Goal: Information Seeking & Learning: Learn about a topic

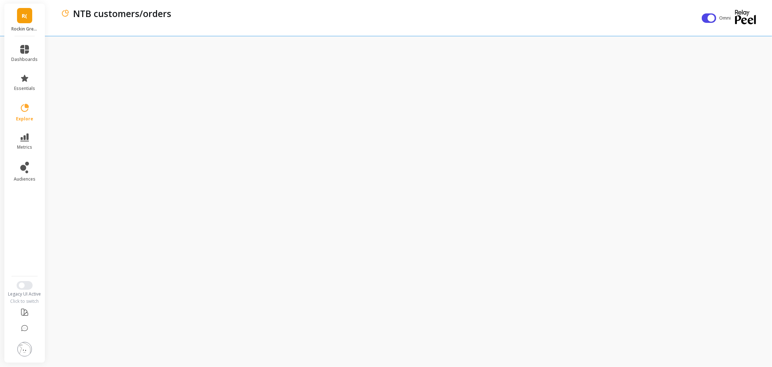
click at [21, 19] on link "R(" at bounding box center [24, 15] width 15 height 15
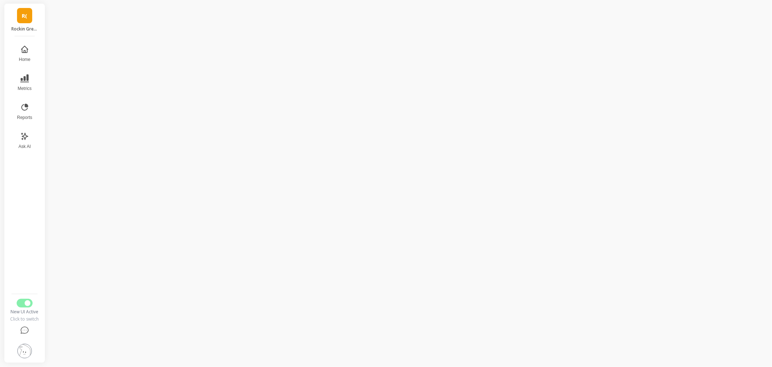
click at [27, 19] on link "R(" at bounding box center [24, 15] width 15 height 15
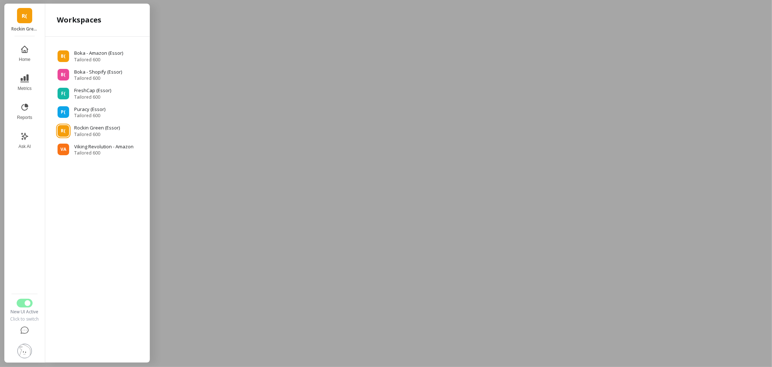
click at [273, 82] on div at bounding box center [386, 183] width 772 height 367
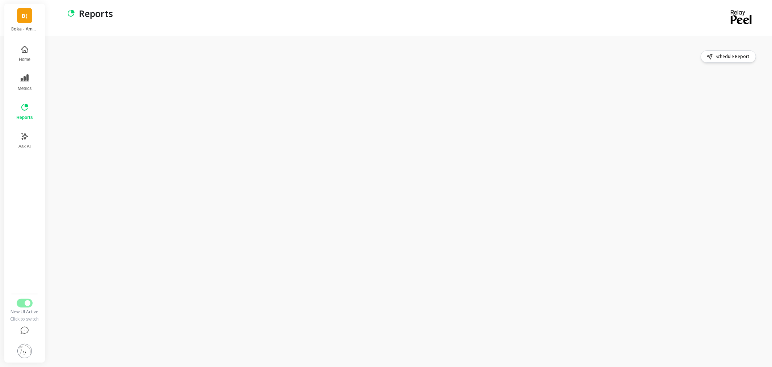
click at [394, 41] on div "Schedule Report" at bounding box center [410, 201] width 723 height 331
click at [19, 302] on button "Switch to Legacy UI" at bounding box center [25, 302] width 16 height 9
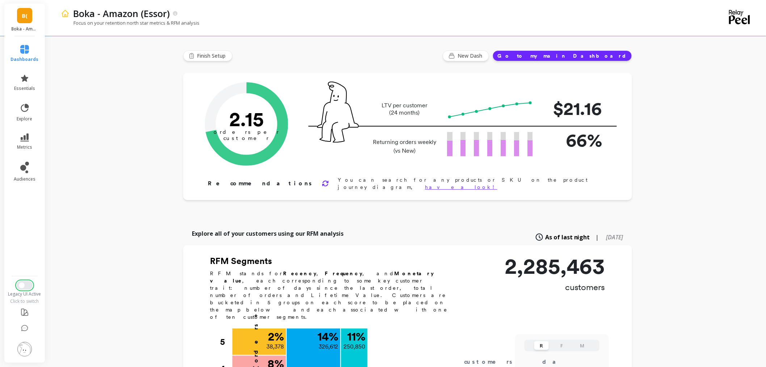
click at [27, 287] on button "Switch to New UI" at bounding box center [25, 285] width 16 height 9
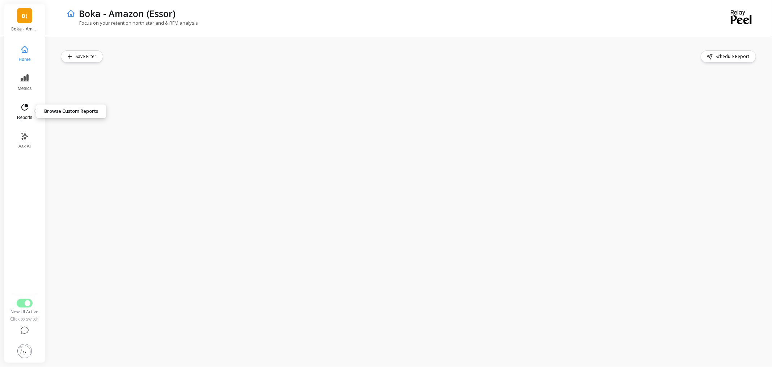
click at [20, 114] on button "Reports" at bounding box center [25, 112] width 24 height 26
click at [20, 304] on button "Switch to Legacy UI" at bounding box center [25, 302] width 16 height 9
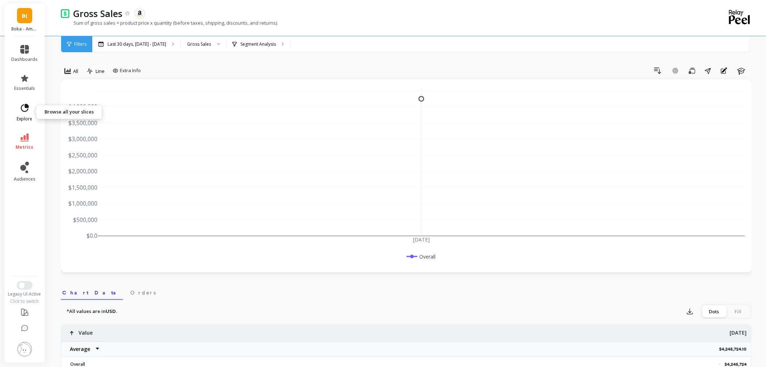
click at [29, 108] on icon at bounding box center [25, 108] width 10 height 10
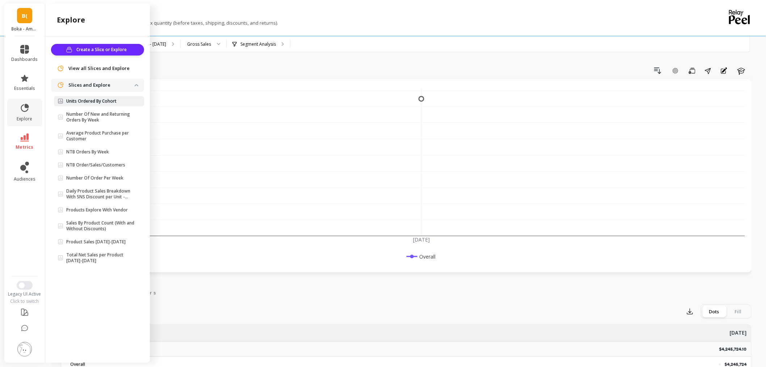
click at [101, 100] on p "Units Ordered By Cohort" at bounding box center [91, 101] width 50 height 6
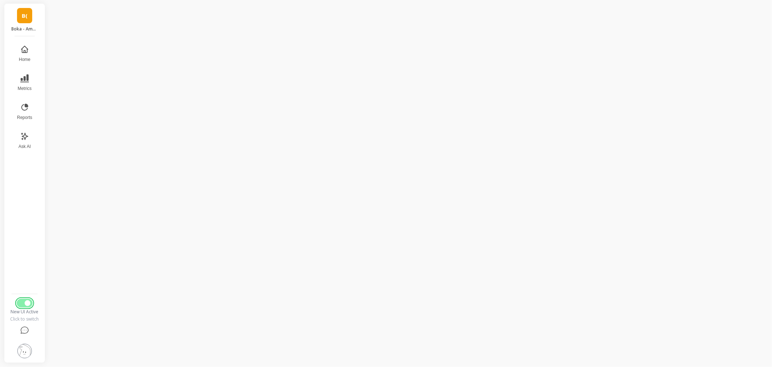
click at [22, 301] on button "Switch to Legacy UI" at bounding box center [25, 302] width 16 height 9
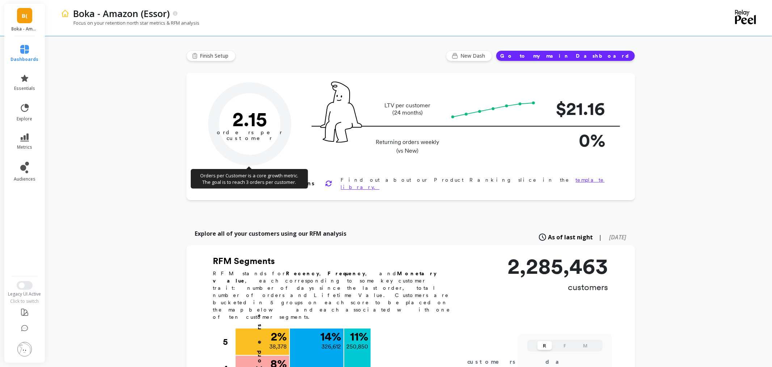
type input "Champions"
type input "250850"
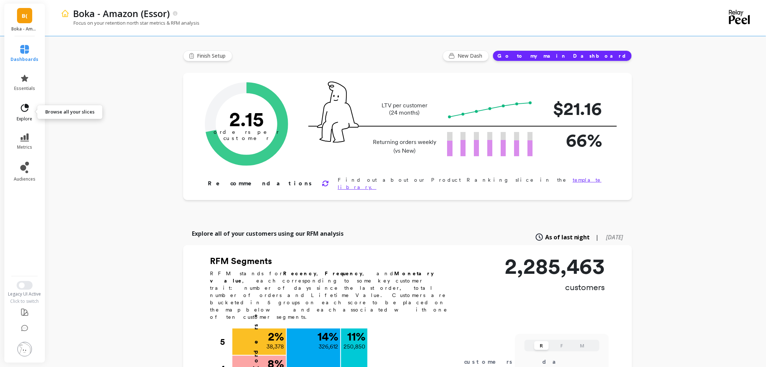
click at [24, 107] on icon at bounding box center [25, 108] width 10 height 10
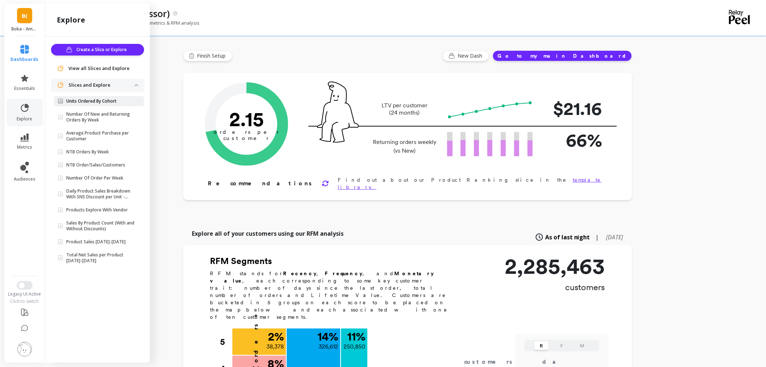
click at [103, 102] on p "Units Ordered By Cohort" at bounding box center [91, 101] width 50 height 6
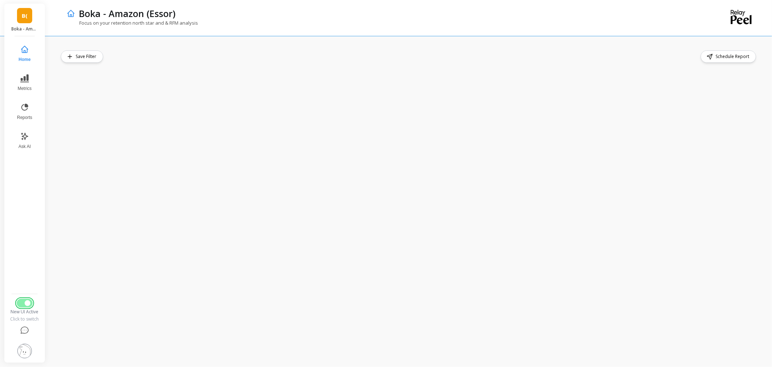
click at [22, 303] on button "Switch to Legacy UI" at bounding box center [25, 302] width 16 height 9
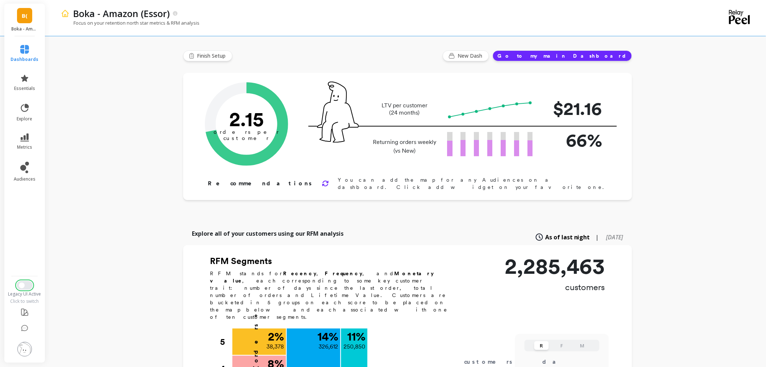
click at [27, 285] on button "Switch to New UI" at bounding box center [25, 285] width 16 height 9
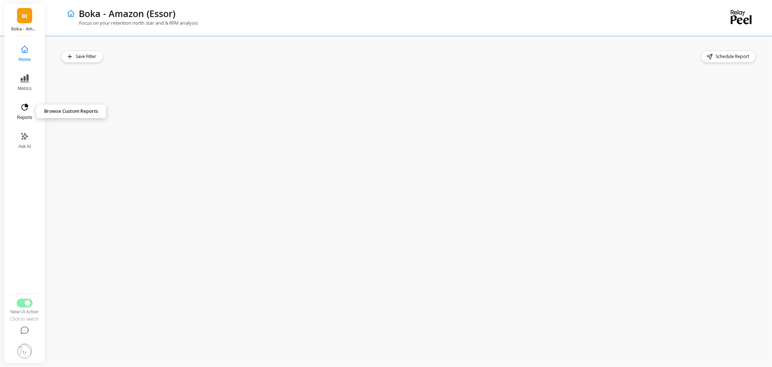
click at [24, 108] on icon at bounding box center [24, 107] width 9 height 9
click at [22, 305] on button "Switch to Legacy UI" at bounding box center [25, 302] width 16 height 9
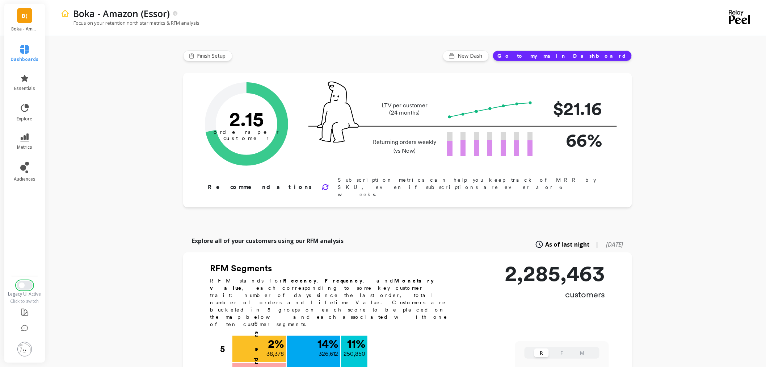
click at [29, 284] on button "Switch to New UI" at bounding box center [25, 285] width 16 height 9
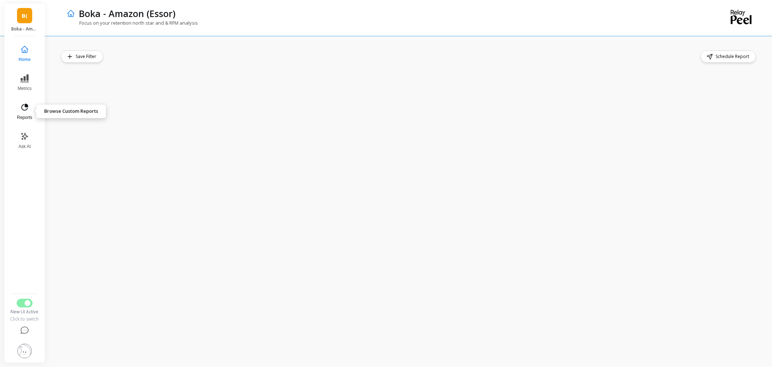
click at [25, 117] on span "Reports" at bounding box center [24, 117] width 15 height 6
click at [22, 305] on button "Switch to Legacy UI" at bounding box center [25, 302] width 16 height 9
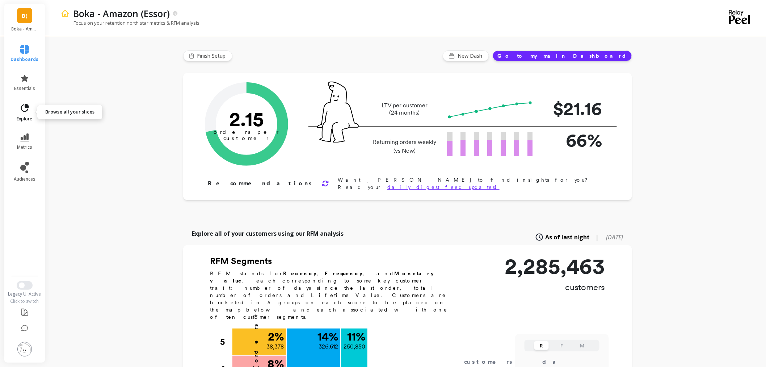
click at [24, 116] on span "explore" at bounding box center [25, 119] width 16 height 6
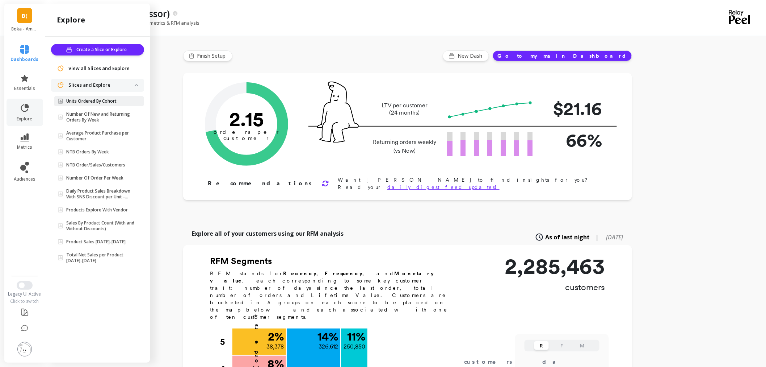
click at [116, 100] on p "Units Ordered By Cohort" at bounding box center [91, 101] width 50 height 6
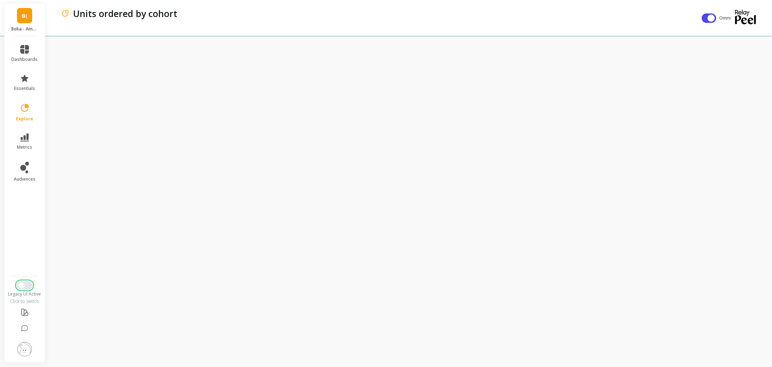
click at [31, 285] on button "Switch to New UI" at bounding box center [25, 285] width 16 height 9
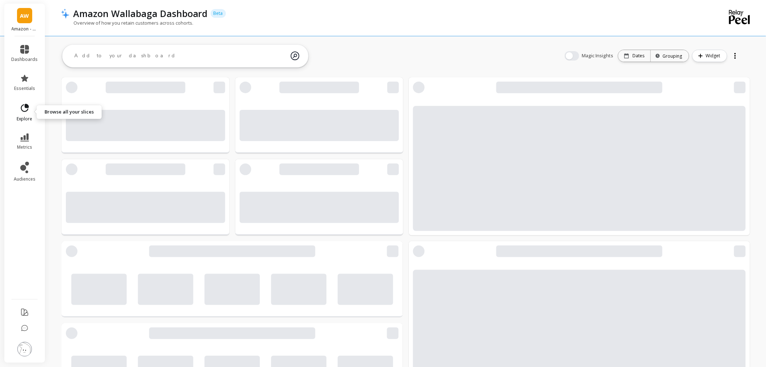
click at [26, 116] on span "explore" at bounding box center [25, 119] width 16 height 6
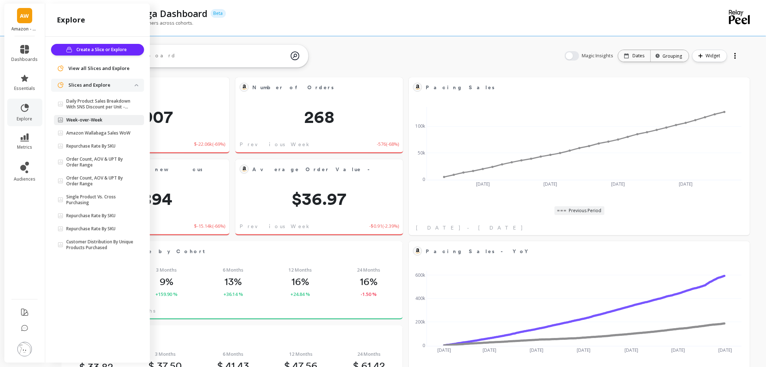
click at [103, 121] on span "Week-over-Week" at bounding box center [96, 120] width 77 height 6
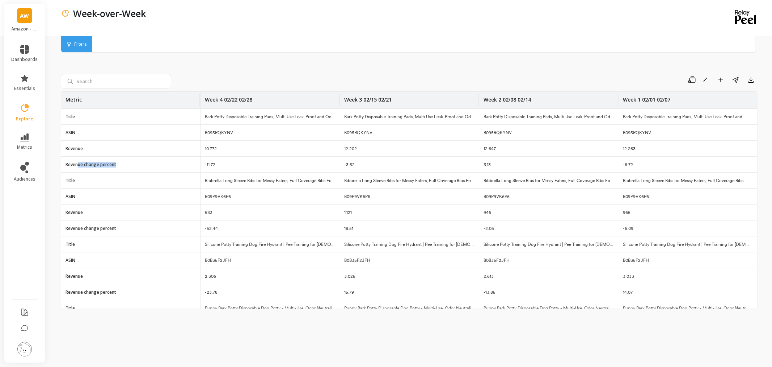
drag, startPoint x: 79, startPoint y: 165, endPoint x: 165, endPoint y: 163, distance: 86.2
click at [165, 163] on div "Revenue change percent" at bounding box center [130, 164] width 139 height 16
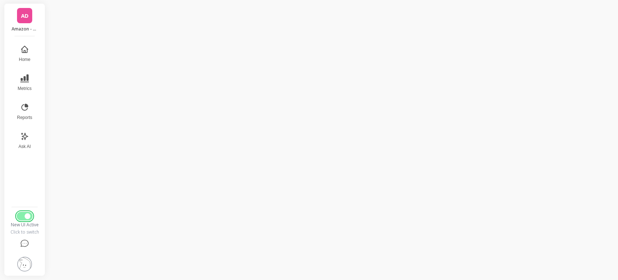
click at [19, 218] on button "Switch to Legacy UI" at bounding box center [25, 216] width 16 height 9
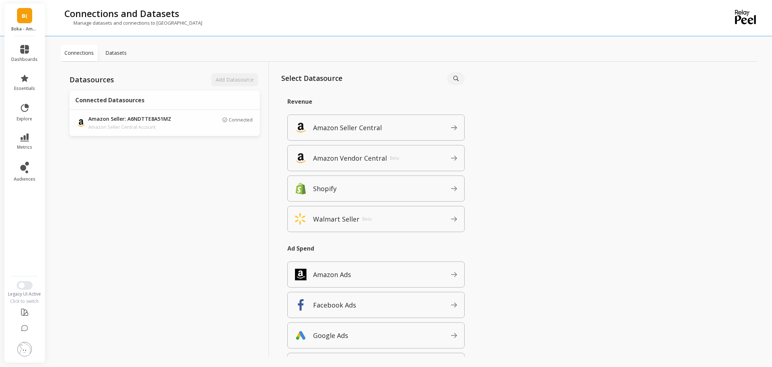
click at [21, 17] on link "B(" at bounding box center [24, 15] width 15 height 15
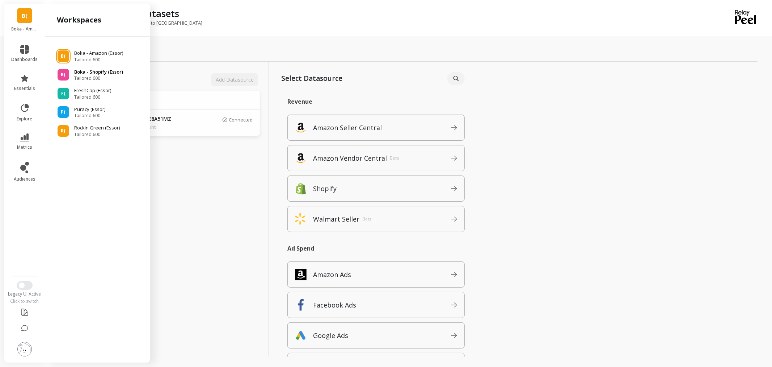
click at [93, 72] on p "Boka - Shopify (Essor)" at bounding box center [98, 71] width 49 height 7
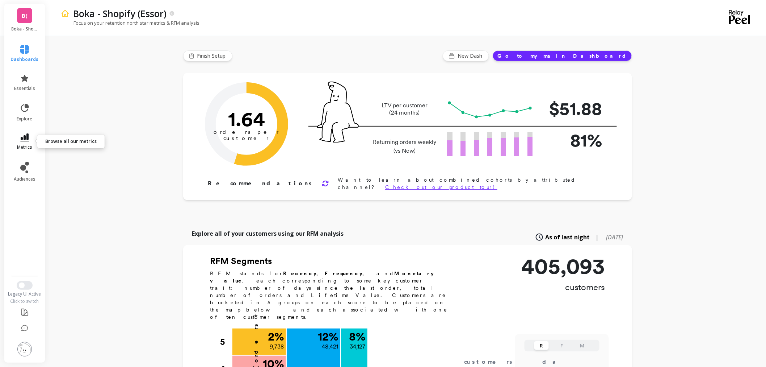
click at [27, 138] on icon at bounding box center [24, 137] width 9 height 8
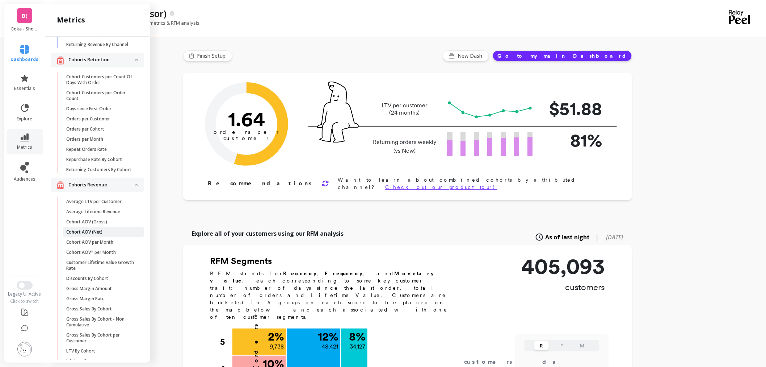
scroll to position [70, 0]
click at [114, 219] on link "Average Lifetime Revenue" at bounding box center [103, 214] width 81 height 10
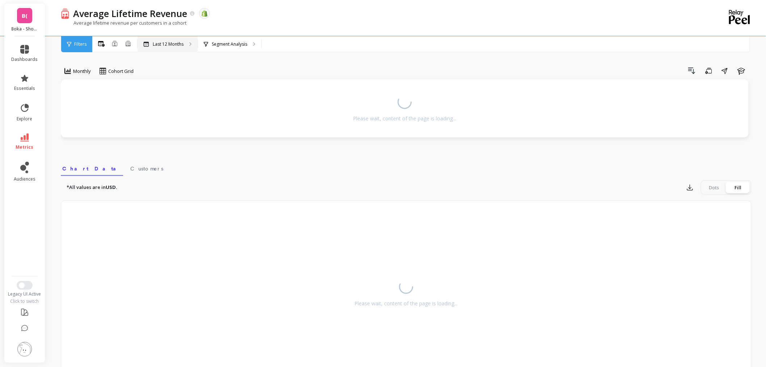
click at [164, 45] on p "Last 12 Months" at bounding box center [168, 44] width 31 height 6
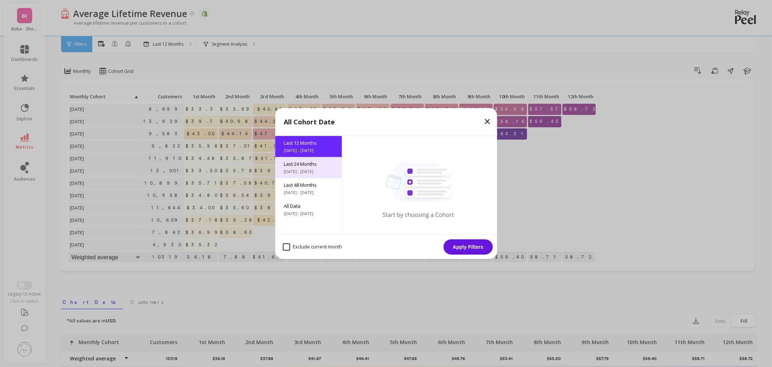
click at [298, 169] on span "10/1/2023 - 10/1/2025" at bounding box center [308, 171] width 49 height 6
click at [489, 122] on icon at bounding box center [487, 121] width 9 height 9
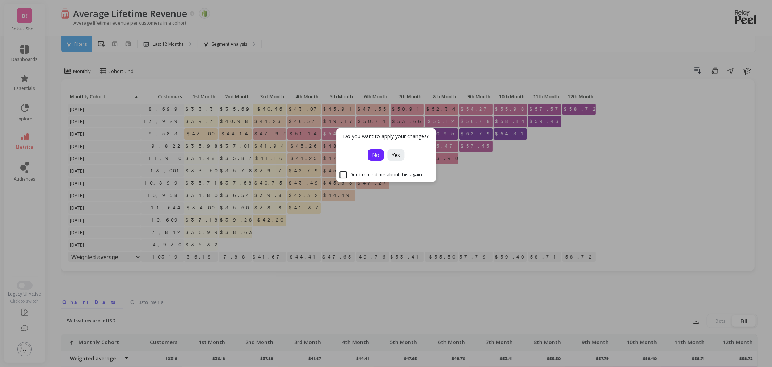
click at [376, 156] on span "No" at bounding box center [375, 154] width 7 height 7
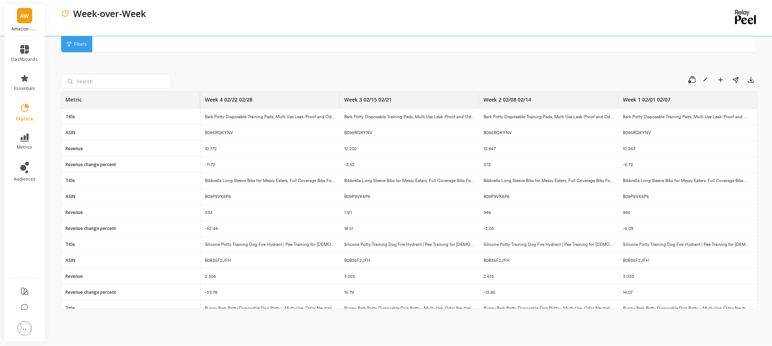
click at [31, 19] on link "AW" at bounding box center [24, 15] width 15 height 15
click at [243, 23] on div "Week-over-Week" at bounding box center [380, 18] width 638 height 36
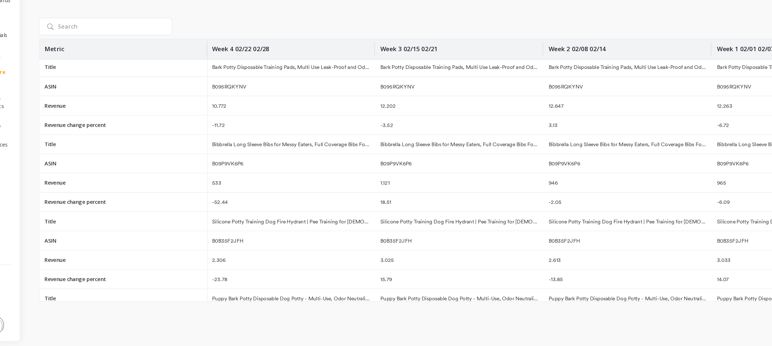
scroll to position [0, 1]
drag, startPoint x: 217, startPoint y: 149, endPoint x: 202, endPoint y: 148, distance: 15.2
click at [202, 148] on div "10.772" at bounding box center [269, 149] width 139 height 16
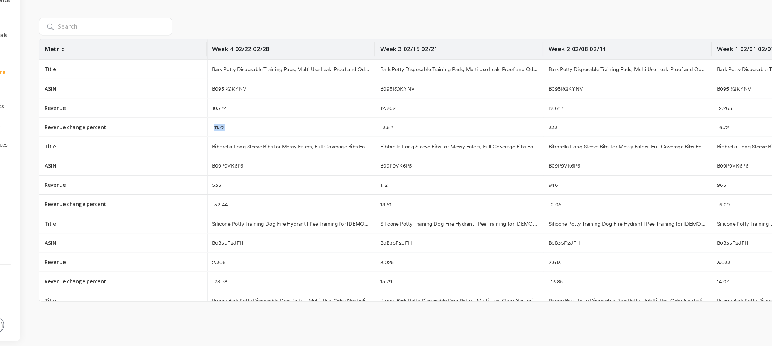
drag, startPoint x: 218, startPoint y: 164, endPoint x: 206, endPoint y: 166, distance: 12.5
click at [206, 166] on div "-11.72" at bounding box center [269, 164] width 139 height 16
drag, startPoint x: 493, startPoint y: 164, endPoint x: 477, endPoint y: 163, distance: 15.2
click at [477, 163] on tr "Revenue change percent -11.72 -3.52 3.13 -6.72" at bounding box center [408, 164] width 697 height 16
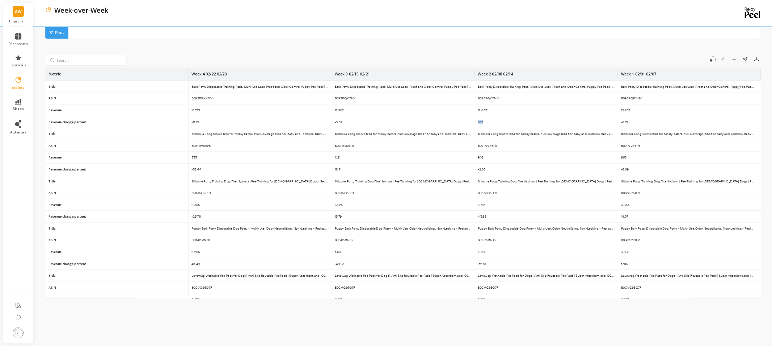
scroll to position [0, 0]
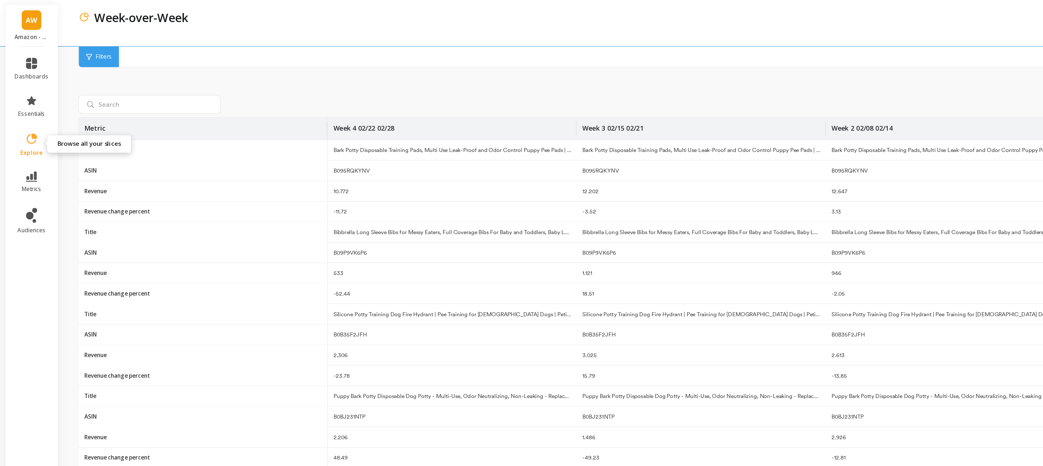
click at [27, 116] on span "explore" at bounding box center [24, 119] width 17 height 6
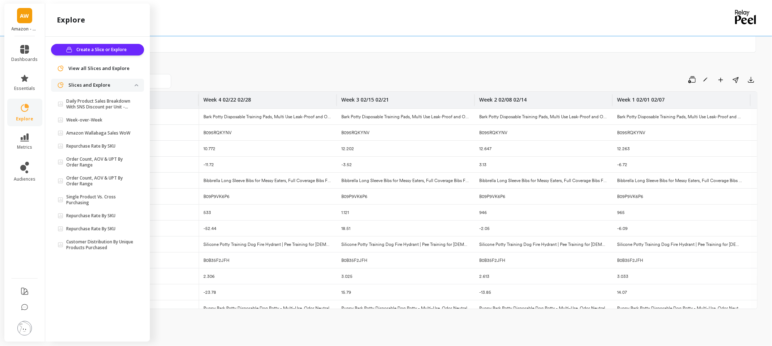
drag, startPoint x: 982, startPoint y: 0, endPoint x: 332, endPoint y: 56, distance: 652.1
click at [332, 56] on div "Save Rename Add to Dashboard Share Export Metric Week 4 02/22 02/28 Week 3 02/1…" at bounding box center [409, 187] width 697 height 298
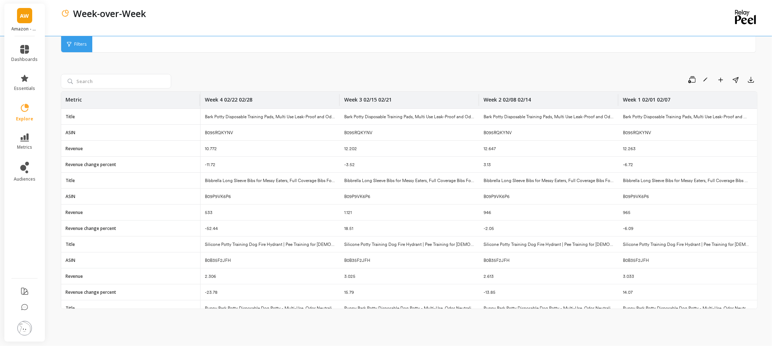
click at [18, 324] on img at bounding box center [24, 328] width 14 height 14
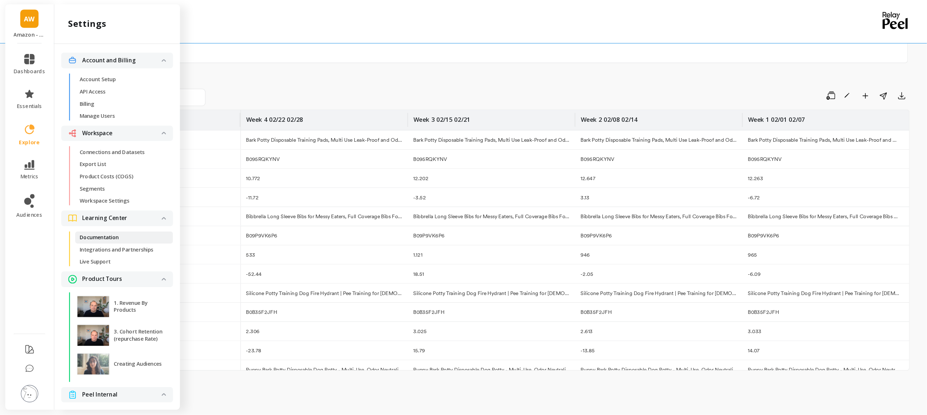
scroll to position [26, 0]
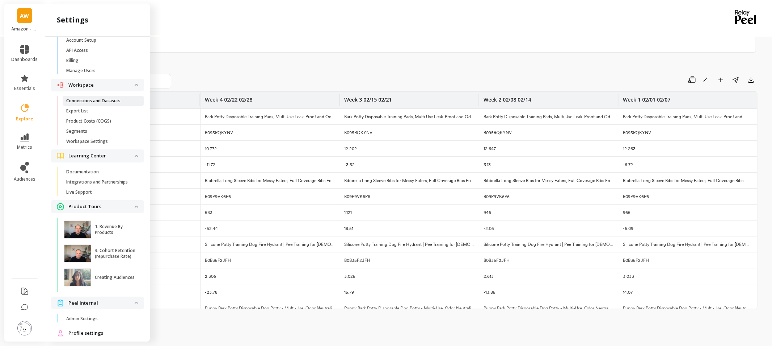
click at [108, 100] on p "Connections and Datasets" at bounding box center [93, 101] width 54 height 6
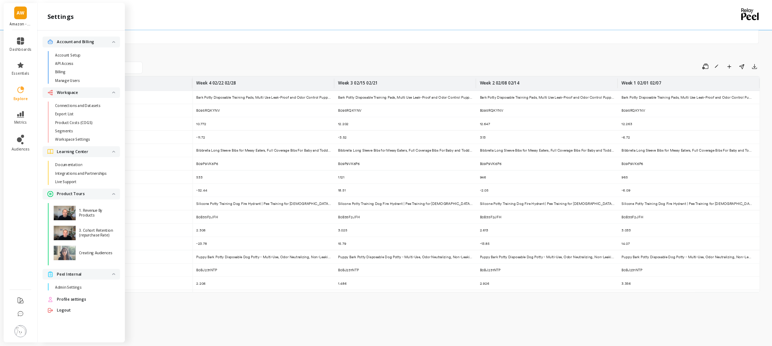
scroll to position [0, 0]
click at [21, 18] on span "AW" at bounding box center [24, 16] width 9 height 8
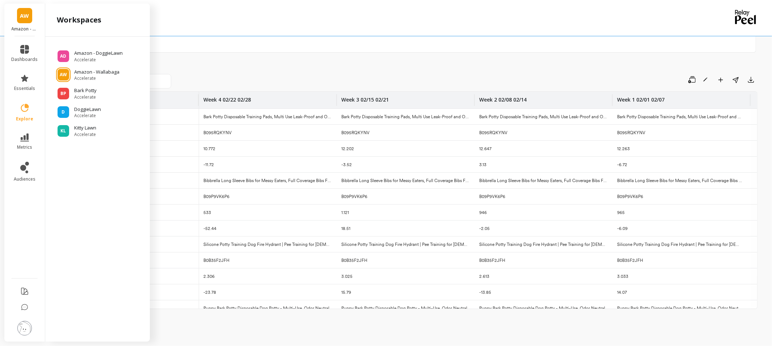
drag, startPoint x: 892, startPoint y: 14, endPoint x: 289, endPoint y: 53, distance: 604.3
click at [289, 53] on div "Save Rename Add to Dashboard Share Export Metric Week 4 02/22 02/28 Week 3 02/1…" at bounding box center [409, 187] width 697 height 298
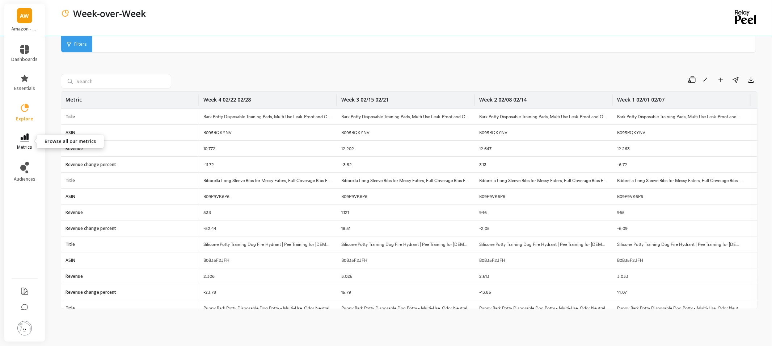
click at [26, 147] on span "metrics" at bounding box center [24, 147] width 15 height 6
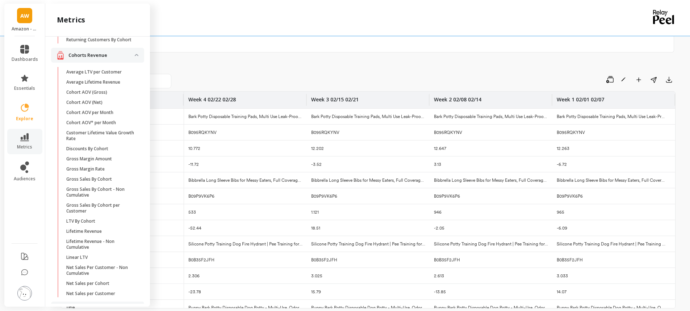
scroll to position [121, 0]
click at [287, 33] on div "Week-over-Week" at bounding box center [338, 18] width 555 height 36
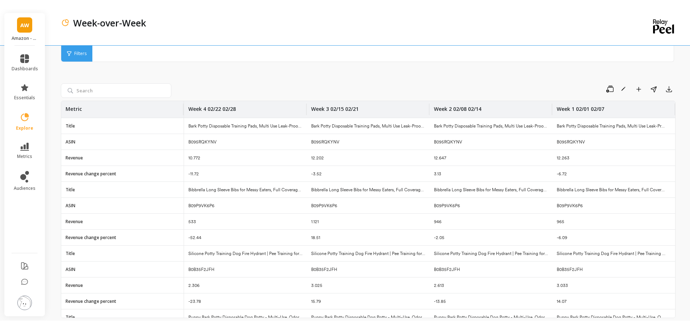
scroll to position [0, 0]
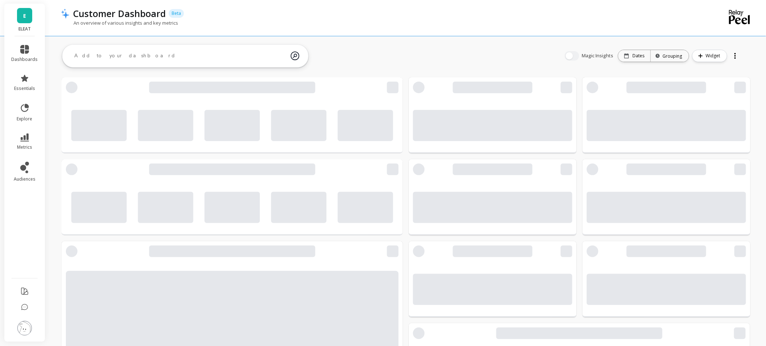
click at [22, 21] on link "E" at bounding box center [24, 15] width 15 height 15
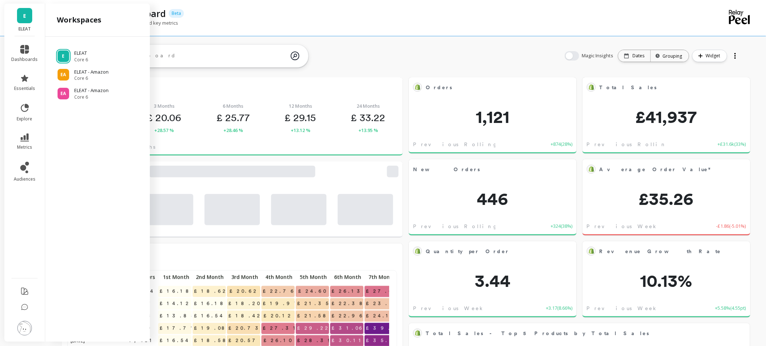
scroll to position [193, 314]
click at [78, 69] on p "ELEAT - Amazon" at bounding box center [92, 71] width 37 height 7
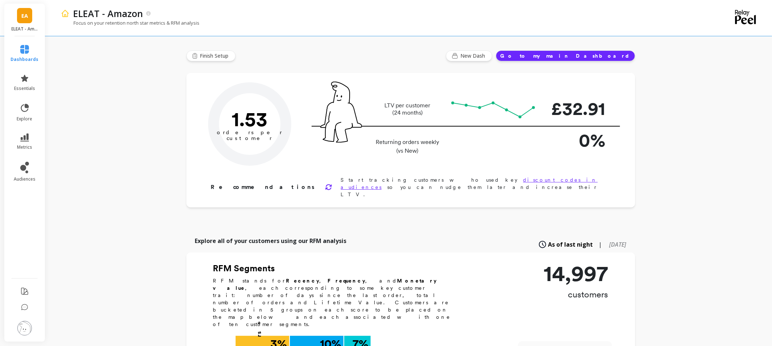
type input "Champions"
type input "1095"
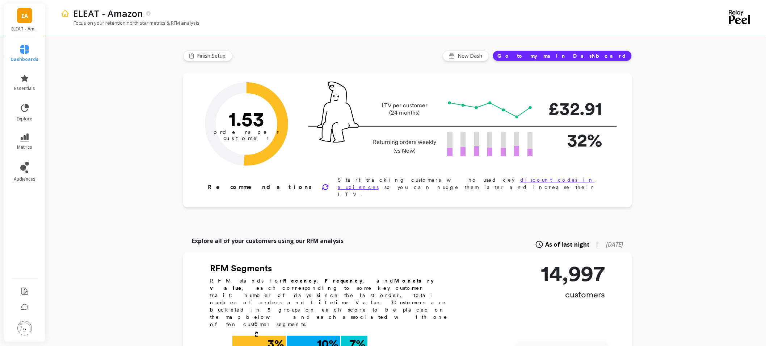
click at [26, 334] on img at bounding box center [24, 328] width 14 height 14
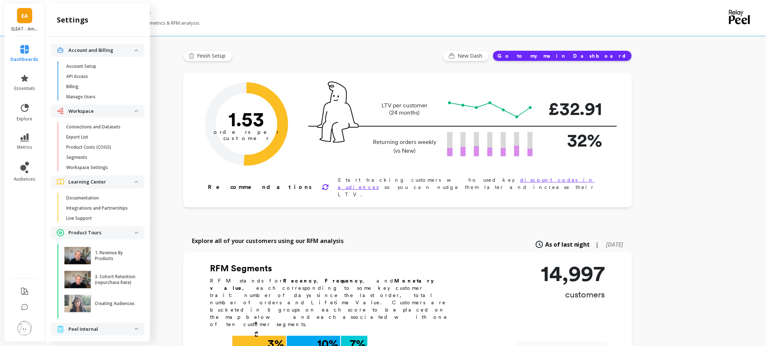
scroll to position [26, 0]
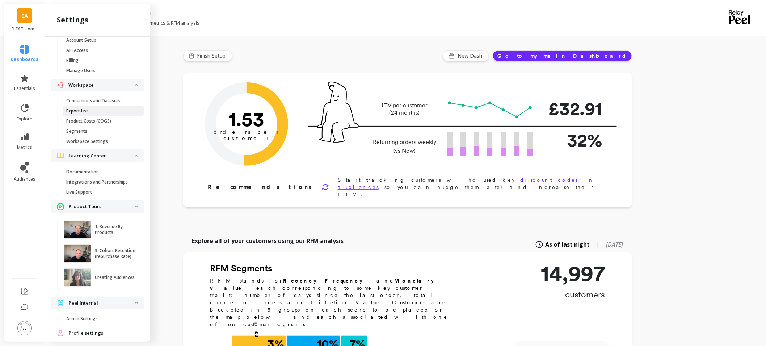
click at [99, 108] on span "Export List" at bounding box center [100, 111] width 69 height 6
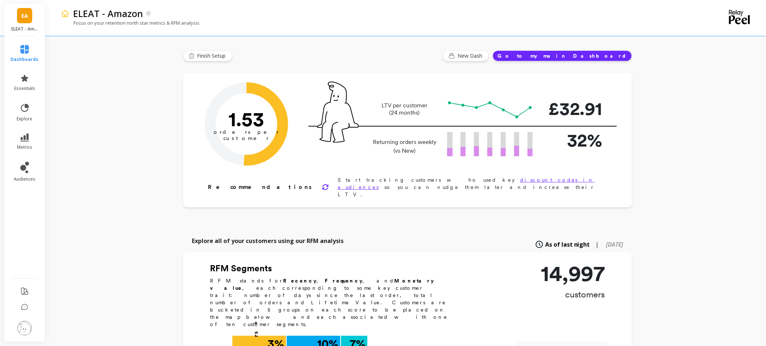
scroll to position [0, 0]
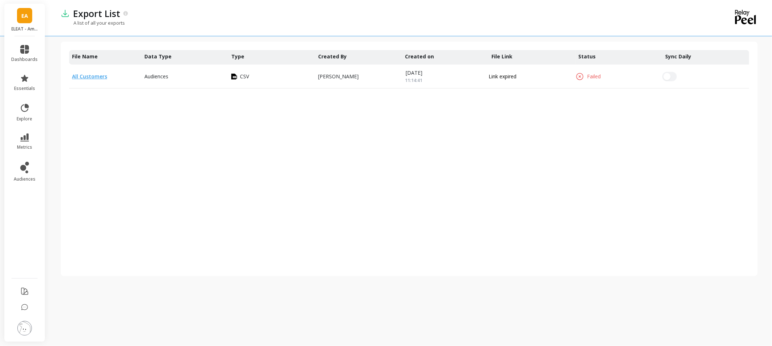
click at [27, 331] on img at bounding box center [24, 328] width 14 height 14
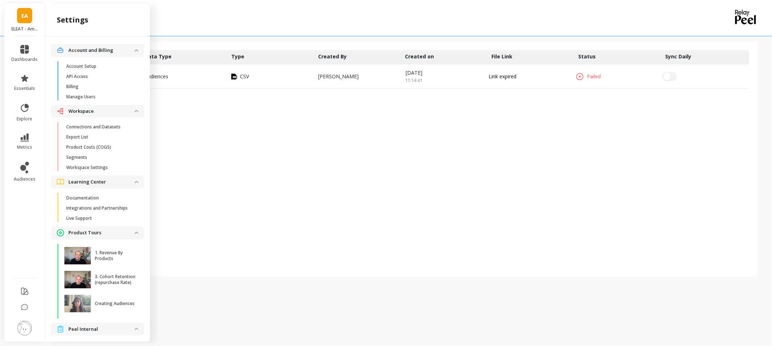
scroll to position [26, 0]
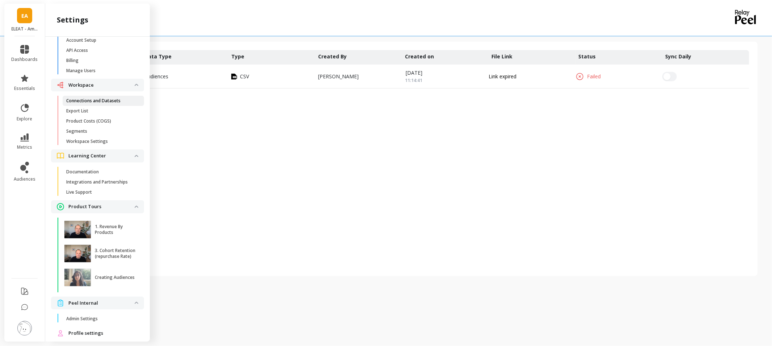
click at [89, 99] on p "Connections and Datasets" at bounding box center [93, 101] width 54 height 6
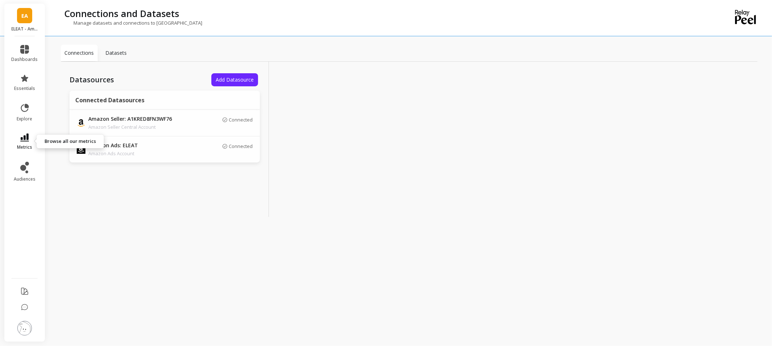
click at [29, 140] on link "metrics" at bounding box center [25, 141] width 26 height 17
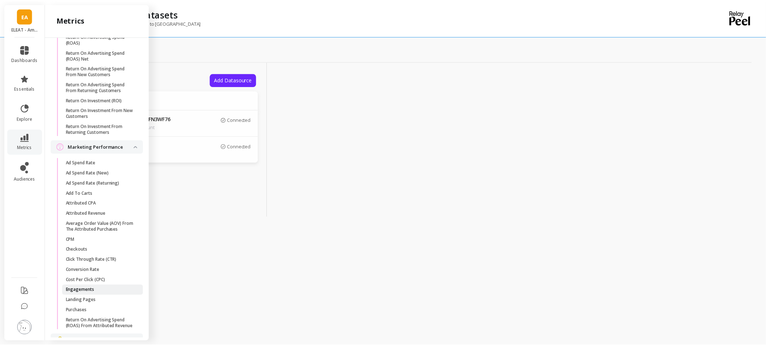
scroll to position [593, 0]
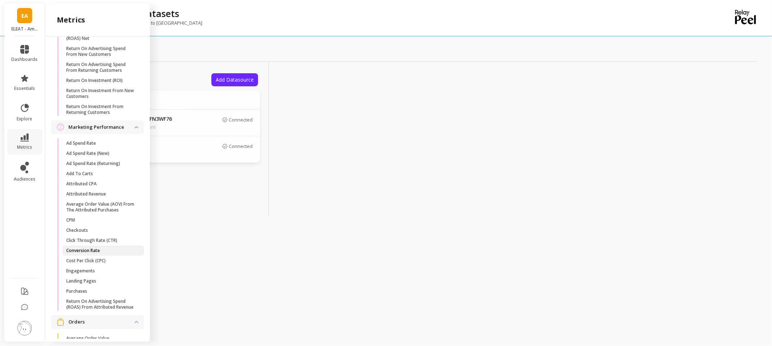
click at [94, 253] on p "Conversion Rate" at bounding box center [83, 250] width 34 height 6
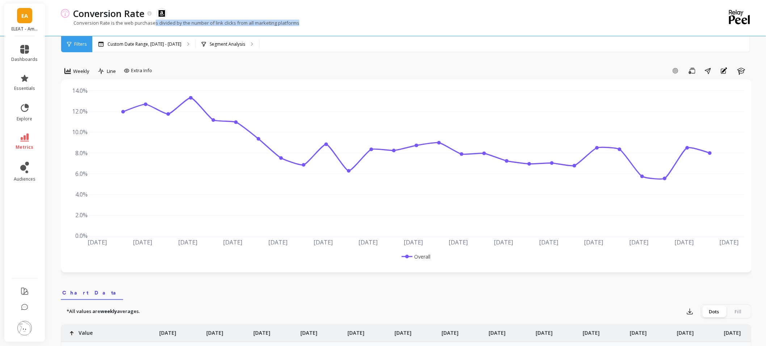
drag, startPoint x: 154, startPoint y: 24, endPoint x: 315, endPoint y: 26, distance: 161.2
click at [315, 26] on div "Conversion Rate is the web purchases divided by the number of link clicks from …" at bounding box center [377, 27] width 632 height 14
click at [317, 24] on div "Conversion Rate is the web purchases divided by the number of link clicks from …" at bounding box center [377, 27] width 632 height 14
click at [17, 139] on link "metrics" at bounding box center [25, 141] width 26 height 17
click at [351, 17] on div "Conversion Rate The data you are viewing comes from: Amazon Ads" at bounding box center [381, 13] width 623 height 12
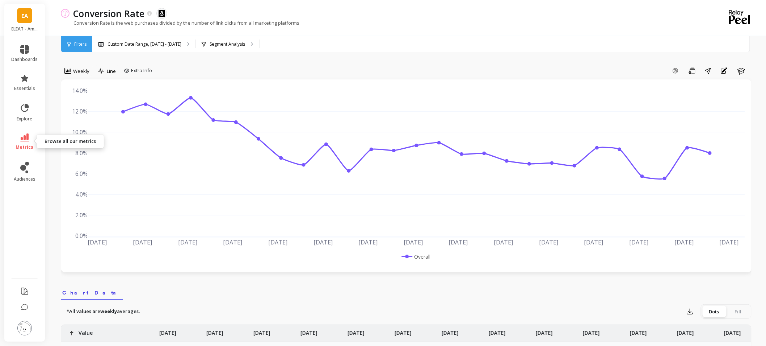
click at [23, 142] on link "metrics" at bounding box center [25, 141] width 26 height 17
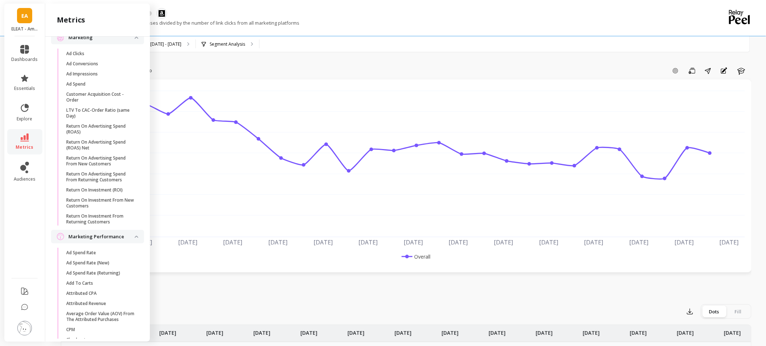
scroll to position [563, 0]
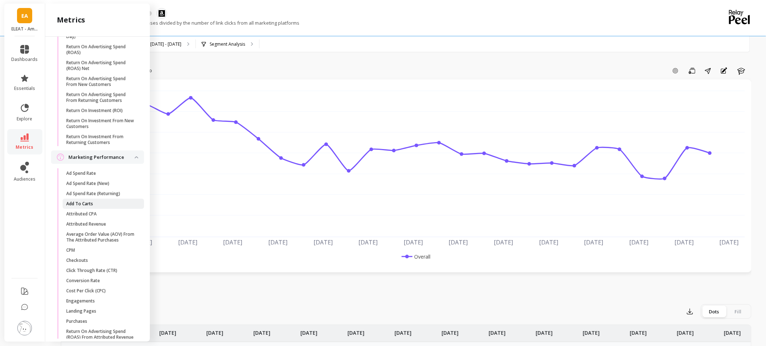
click at [92, 206] on p "Add To Carts" at bounding box center [79, 204] width 27 height 6
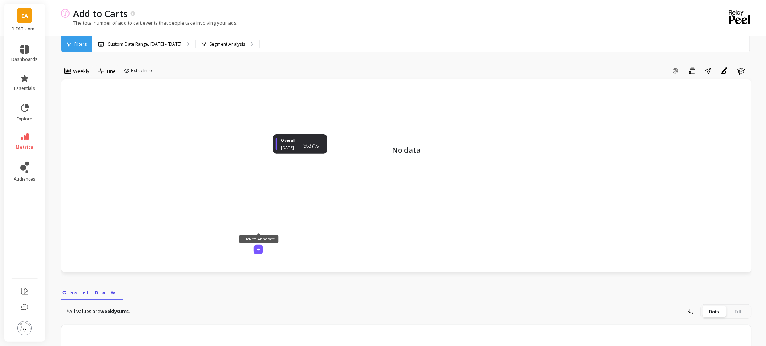
click at [30, 137] on link "metrics" at bounding box center [25, 141] width 26 height 17
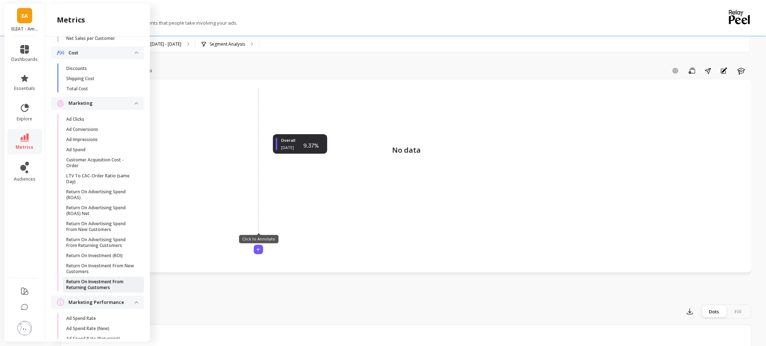
scroll to position [402, 0]
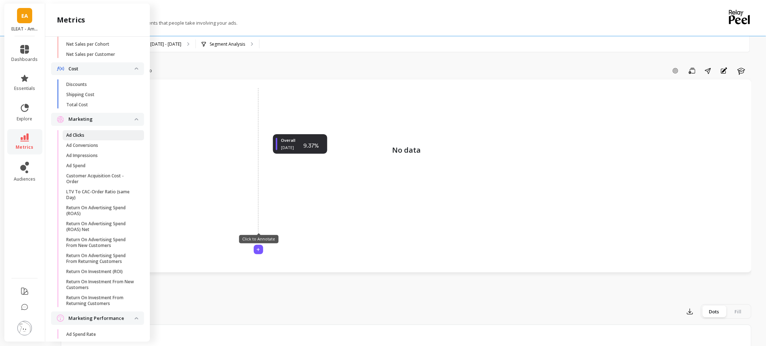
click at [120, 138] on span "Ad Clicks" at bounding box center [100, 135] width 69 height 6
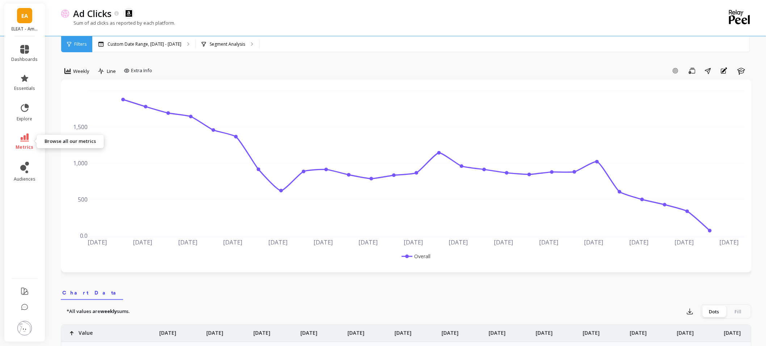
click at [18, 142] on link "metrics" at bounding box center [25, 141] width 26 height 17
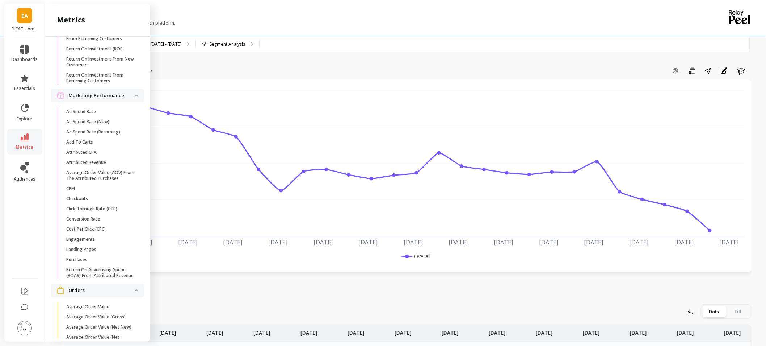
scroll to position [644, 0]
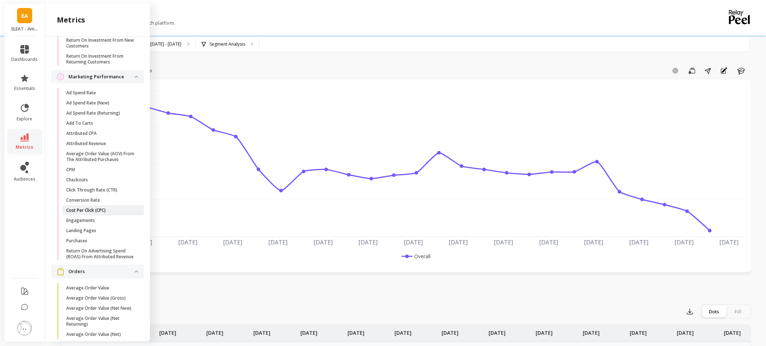
click at [98, 213] on p "Cost Per Click (CPC)" at bounding box center [85, 210] width 39 height 6
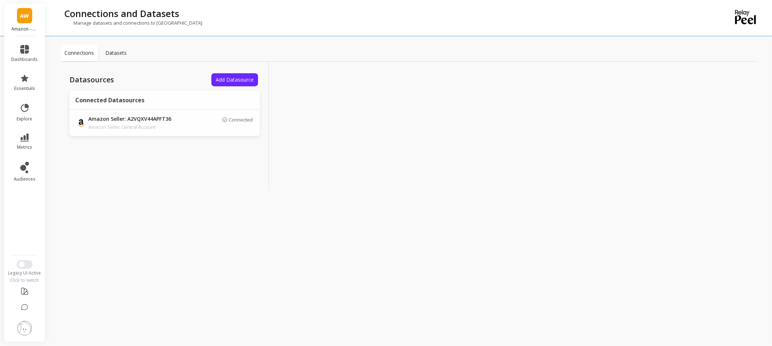
click at [22, 327] on img at bounding box center [24, 328] width 14 height 14
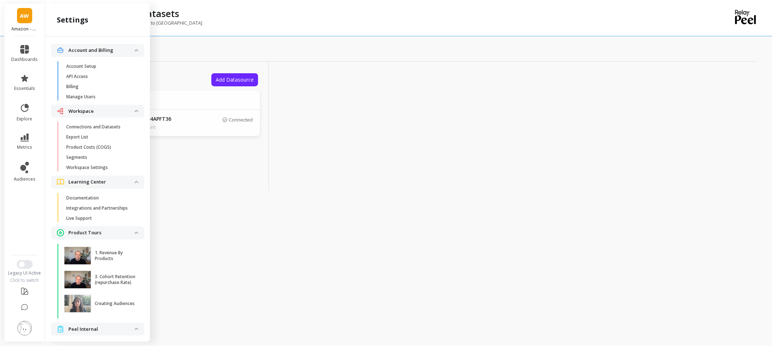
scroll to position [26, 0]
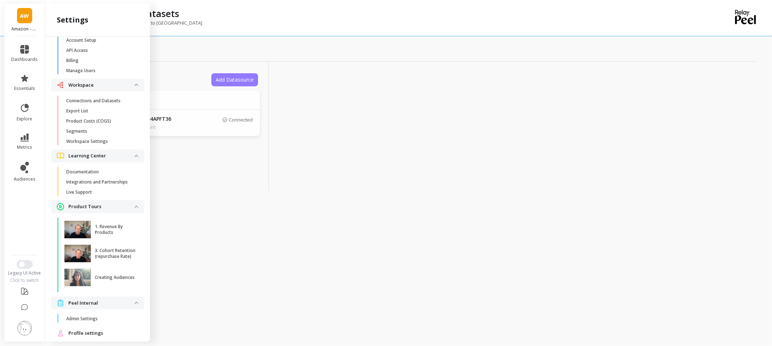
click at [245, 80] on span "Add Datasource" at bounding box center [235, 79] width 38 height 7
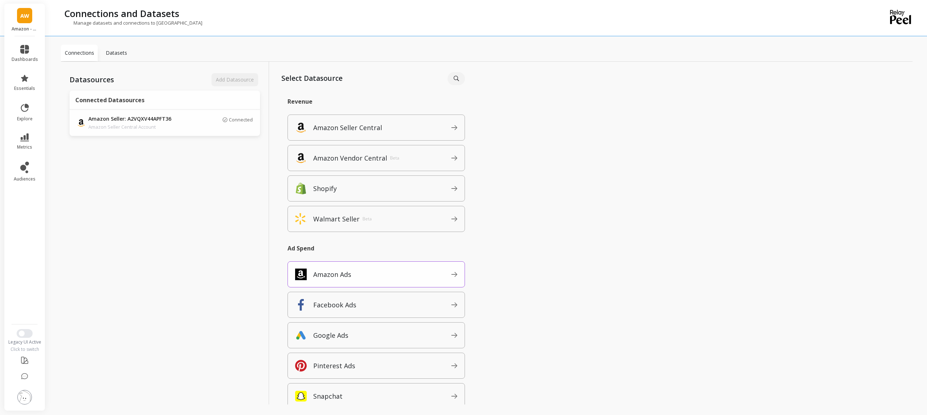
click at [346, 280] on span "Amazon Ads" at bounding box center [382, 274] width 138 height 12
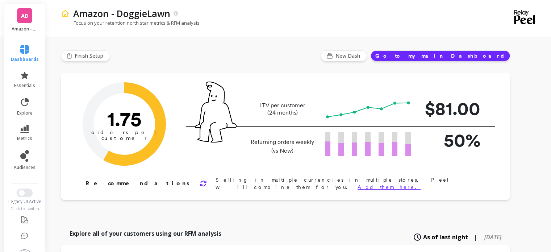
type input "Champions"
type input "5121"
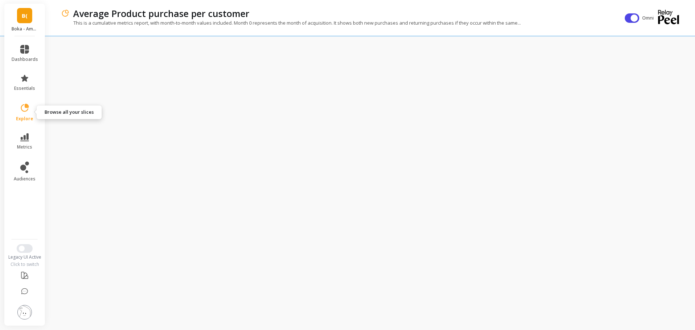
click at [26, 118] on span "explore" at bounding box center [24, 119] width 17 height 6
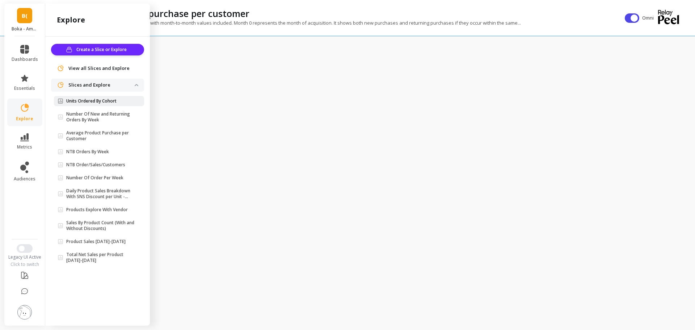
click at [85, 99] on p "Units Ordered By Cohort" at bounding box center [91, 101] width 50 height 6
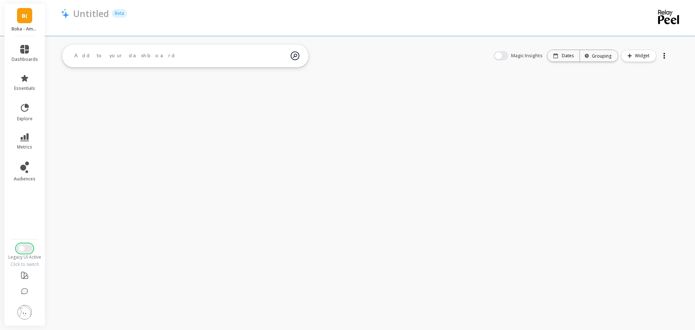
click at [27, 247] on button "Switch to New UI" at bounding box center [25, 248] width 16 height 9
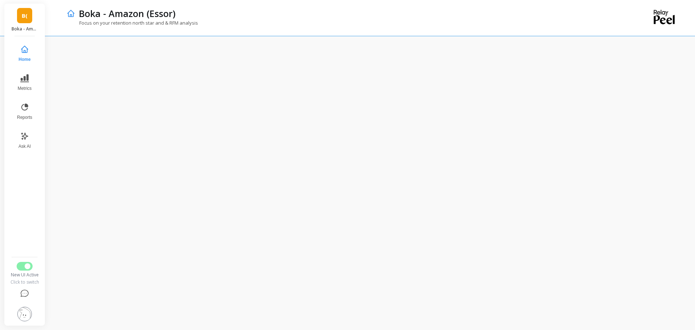
click at [23, 18] on span "B(" at bounding box center [25, 16] width 6 height 8
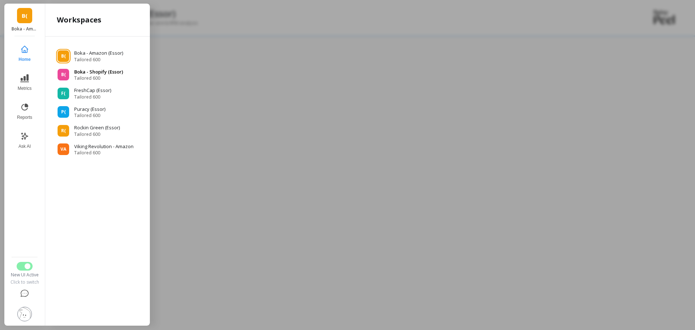
click at [85, 75] on span "Tailored 600" at bounding box center [98, 78] width 49 height 6
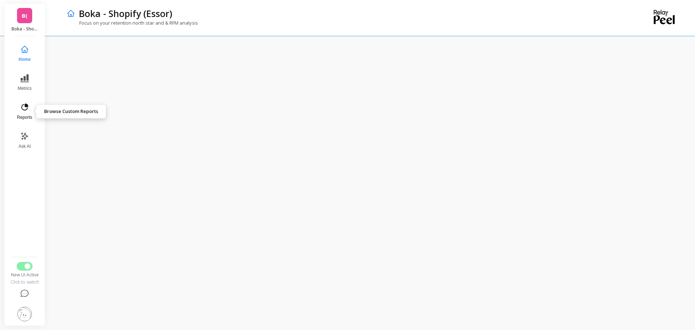
click at [22, 103] on icon at bounding box center [24, 107] width 9 height 9
